Goal: Check status: Check status

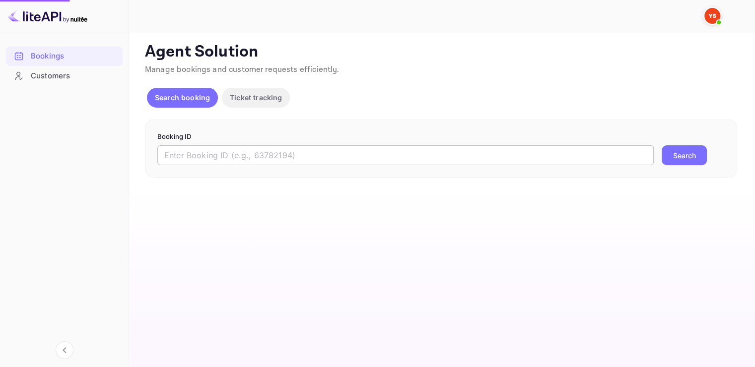
click at [235, 157] on input "text" at bounding box center [405, 155] width 497 height 20
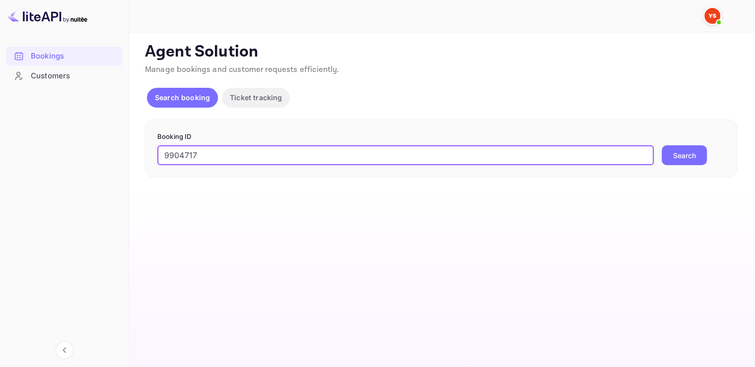
type input "9904717"
click at [689, 155] on button "Search" at bounding box center [684, 155] width 45 height 20
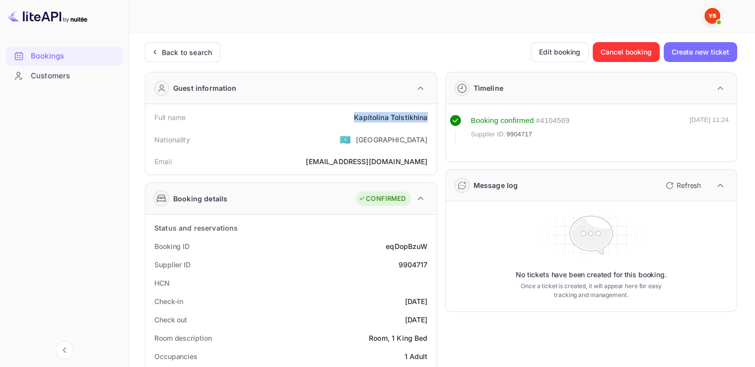
drag, startPoint x: 357, startPoint y: 119, endPoint x: 429, endPoint y: 120, distance: 72.0
click at [429, 120] on div "Full name [PERSON_NAME]" at bounding box center [291, 117] width 284 height 18
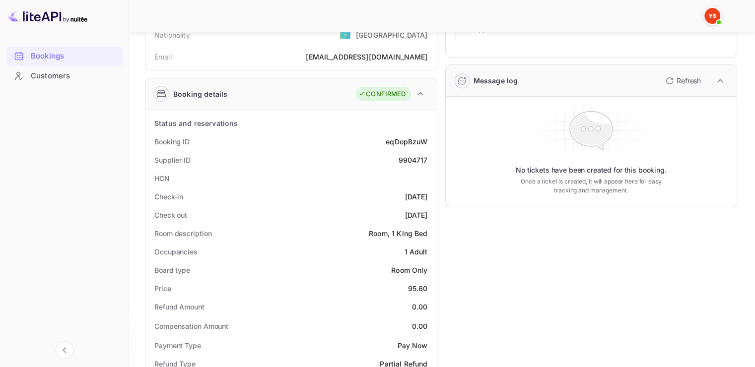
scroll to position [149, 0]
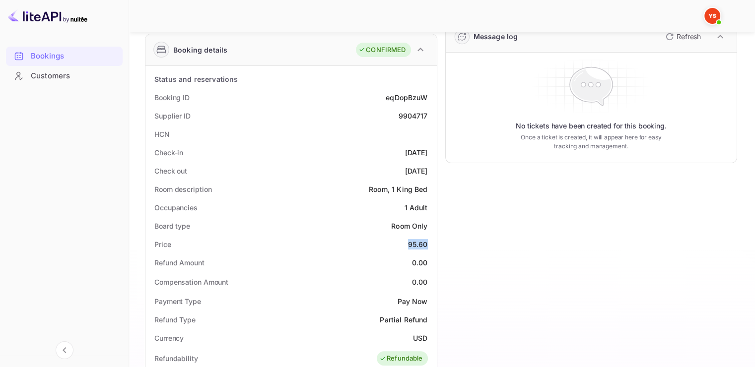
drag, startPoint x: 409, startPoint y: 244, endPoint x: 431, endPoint y: 243, distance: 22.4
click at [431, 243] on div "Price 95.60" at bounding box center [291, 244] width 284 height 18
drag, startPoint x: 414, startPoint y: 339, endPoint x: 431, endPoint y: 338, distance: 17.4
click at [432, 339] on div "Currency USD" at bounding box center [291, 338] width 284 height 18
copy div "USD"
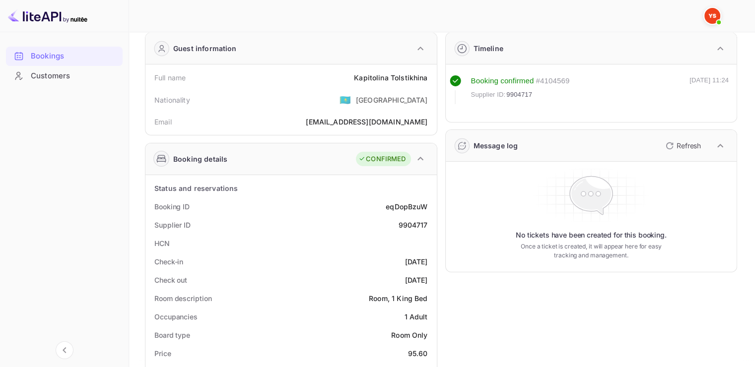
scroll to position [0, 0]
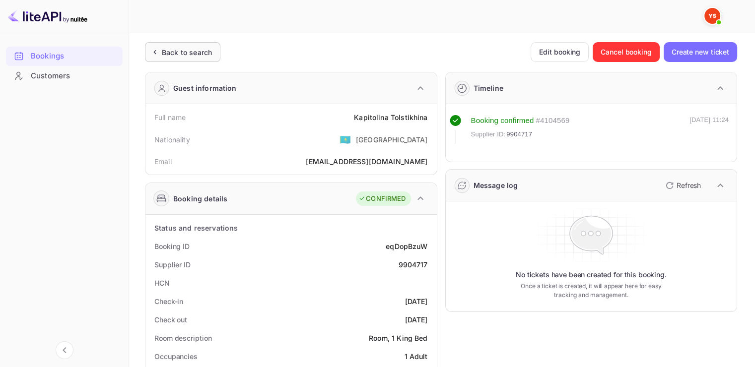
click at [156, 58] on div "Back to search" at bounding box center [182, 52] width 75 height 20
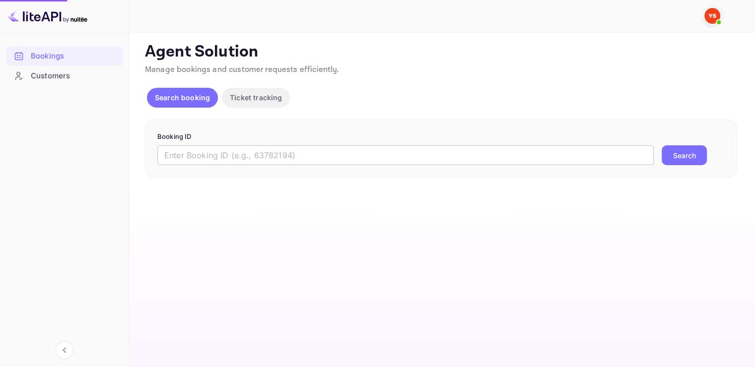
click at [218, 160] on input "text" at bounding box center [405, 155] width 497 height 20
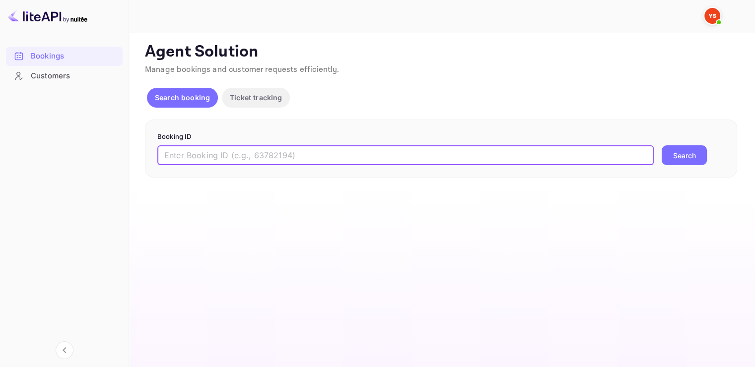
paste input "9677586"
type input "9677586"
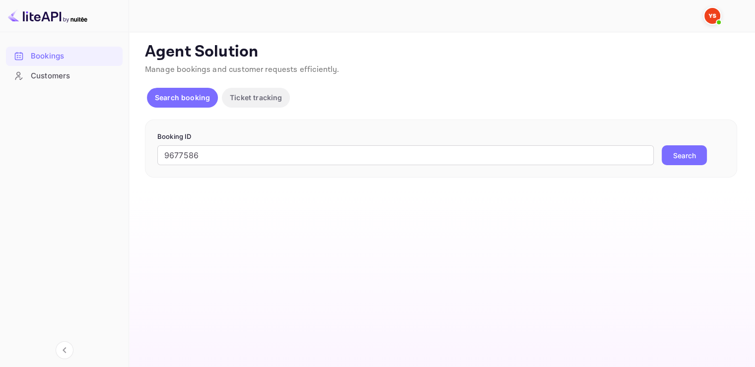
click at [693, 156] on button "Search" at bounding box center [684, 155] width 45 height 20
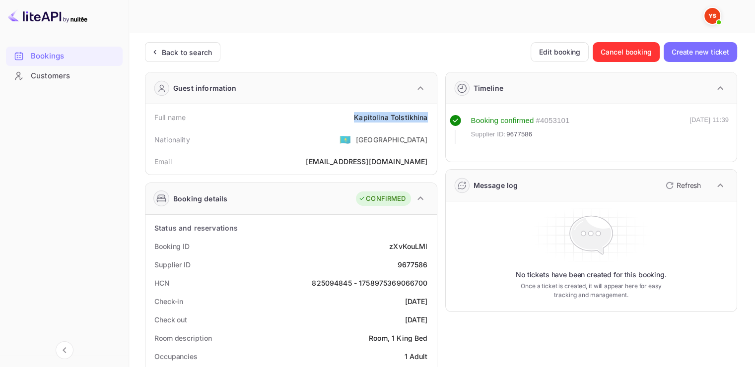
drag, startPoint x: 428, startPoint y: 116, endPoint x: 356, endPoint y: 117, distance: 72.5
click at [356, 117] on div "Full name [PERSON_NAME]" at bounding box center [291, 117] width 284 height 18
copy div "[PERSON_NAME]"
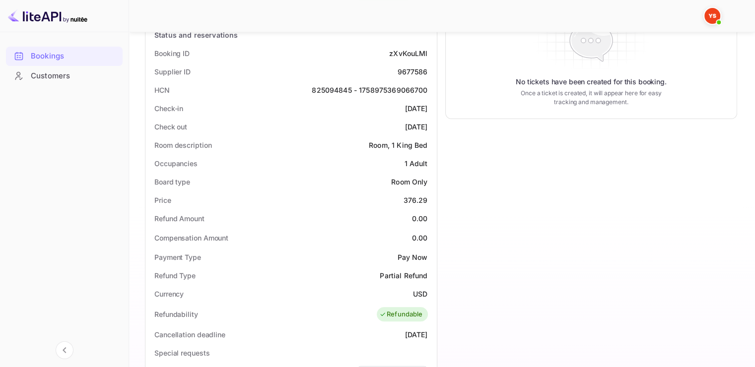
scroll to position [199, 0]
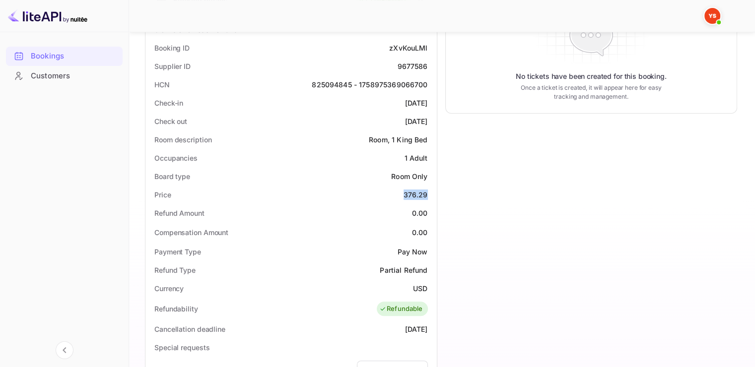
drag, startPoint x: 405, startPoint y: 194, endPoint x: 426, endPoint y: 195, distance: 20.9
click at [426, 195] on div "376.29" at bounding box center [416, 195] width 24 height 10
copy div "376.29"
drag, startPoint x: 412, startPoint y: 288, endPoint x: 428, endPoint y: 286, distance: 15.5
click at [428, 286] on div "Currency USD" at bounding box center [291, 289] width 284 height 18
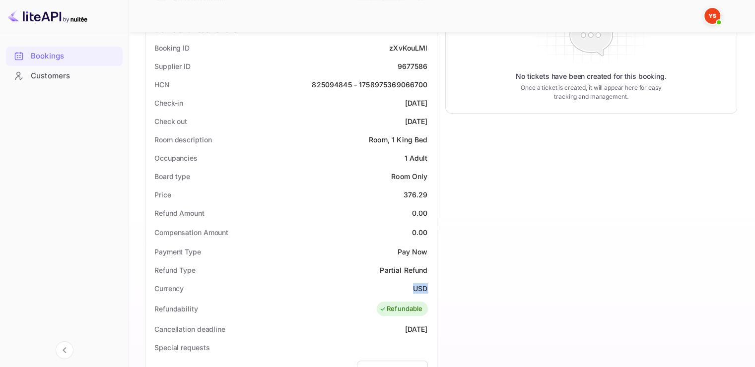
copy div "USD"
